Goal: Information Seeking & Learning: Learn about a topic

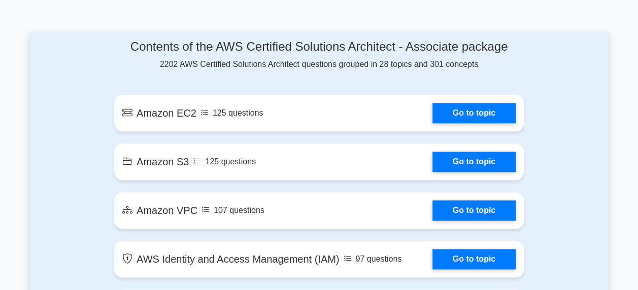
scroll to position [584, 0]
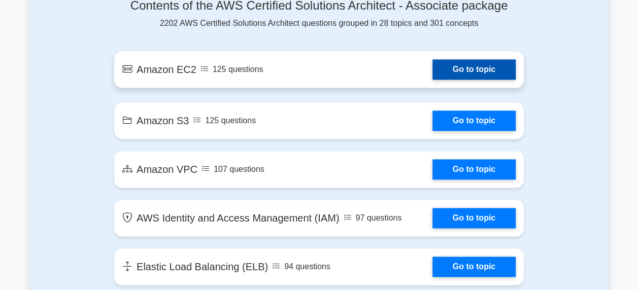
click at [478, 66] on link "Go to topic" at bounding box center [473, 69] width 83 height 20
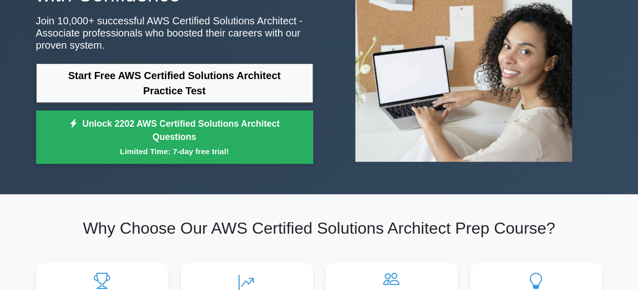
scroll to position [184, 0]
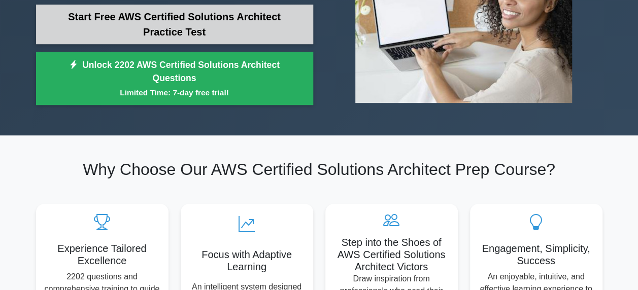
click at [179, 13] on link "Start Free AWS Certified Solutions Architect Practice Test" at bounding box center [174, 25] width 277 height 40
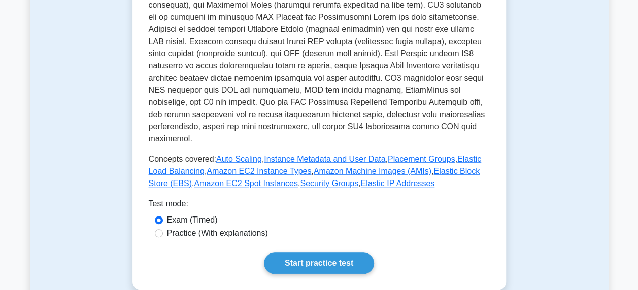
scroll to position [350, 0]
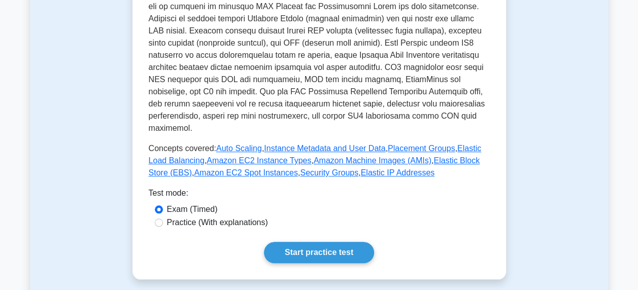
click at [193, 217] on label "Practice (With explanations)" at bounding box center [217, 223] width 101 height 12
click at [163, 219] on input "Practice (With explanations)" at bounding box center [159, 223] width 8 height 8
radio input "true"
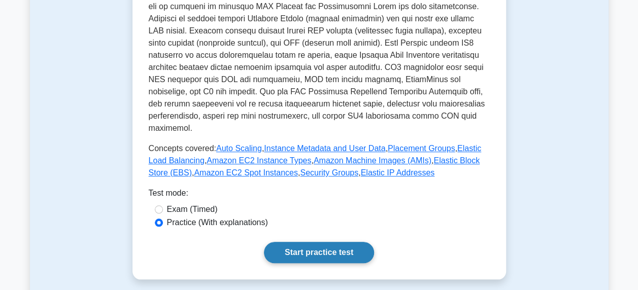
click at [344, 242] on link "Start practice test" at bounding box center [319, 252] width 110 height 21
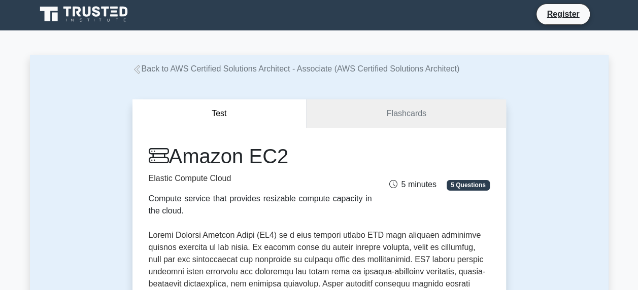
scroll to position [0, 0]
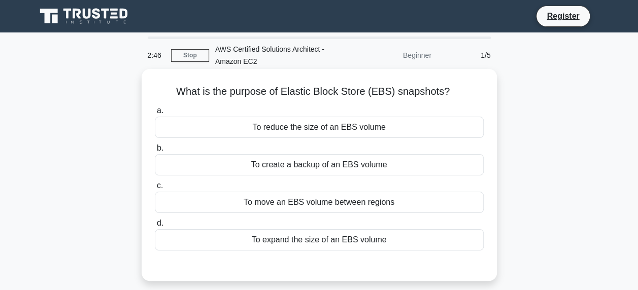
click at [349, 171] on div "To create a backup of an EBS volume" at bounding box center [319, 164] width 329 height 21
click at [155, 152] on input "b. To create a backup of an EBS volume" at bounding box center [155, 148] width 0 height 7
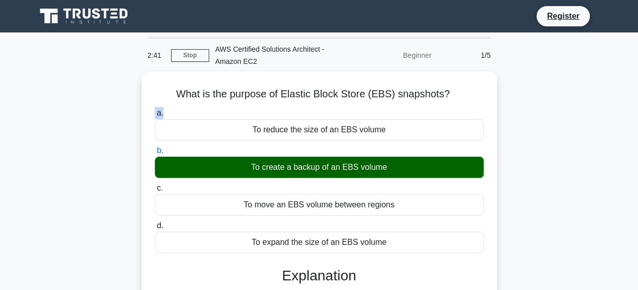
drag, startPoint x: 645, startPoint y: 90, endPoint x: 640, endPoint y: 114, distance: 24.3
click at [637, 114] on html "Register 2:41 Stop" at bounding box center [319, 274] width 638 height 548
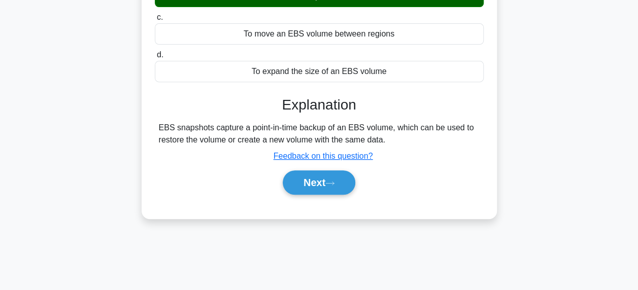
scroll to position [201, 0]
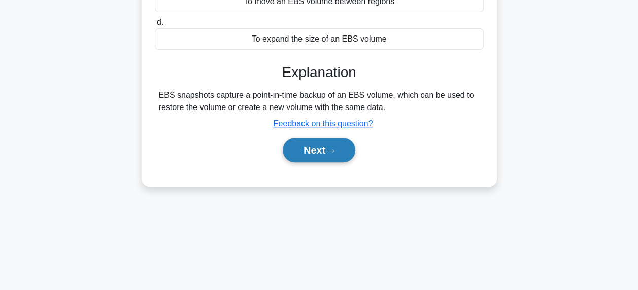
click at [326, 151] on button "Next" at bounding box center [319, 150] width 73 height 24
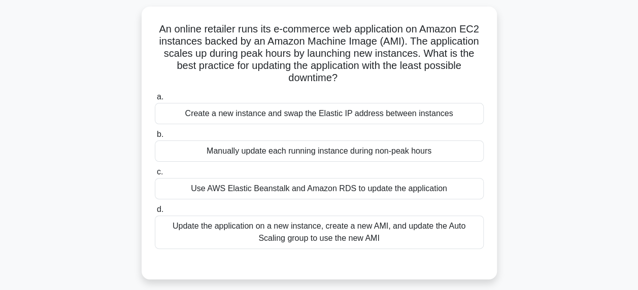
scroll to position [71, 0]
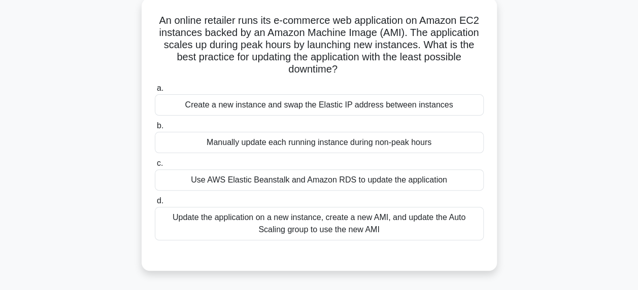
click at [393, 192] on div "a. Create a new instance and swap the Elastic IP address between instances b. M…" at bounding box center [319, 161] width 341 height 162
click at [388, 183] on div "Use AWS Elastic Beanstalk and Amazon RDS to update the application" at bounding box center [319, 179] width 329 height 21
click at [155, 167] on input "c. Use AWS Elastic Beanstalk and Amazon RDS to update the application" at bounding box center [155, 163] width 0 height 7
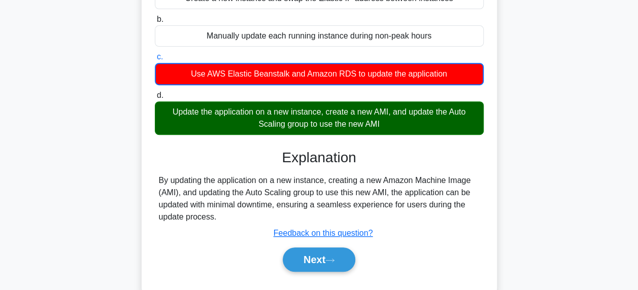
scroll to position [182, 0]
